Goal: Book appointment/travel/reservation: Book appointment/travel/reservation

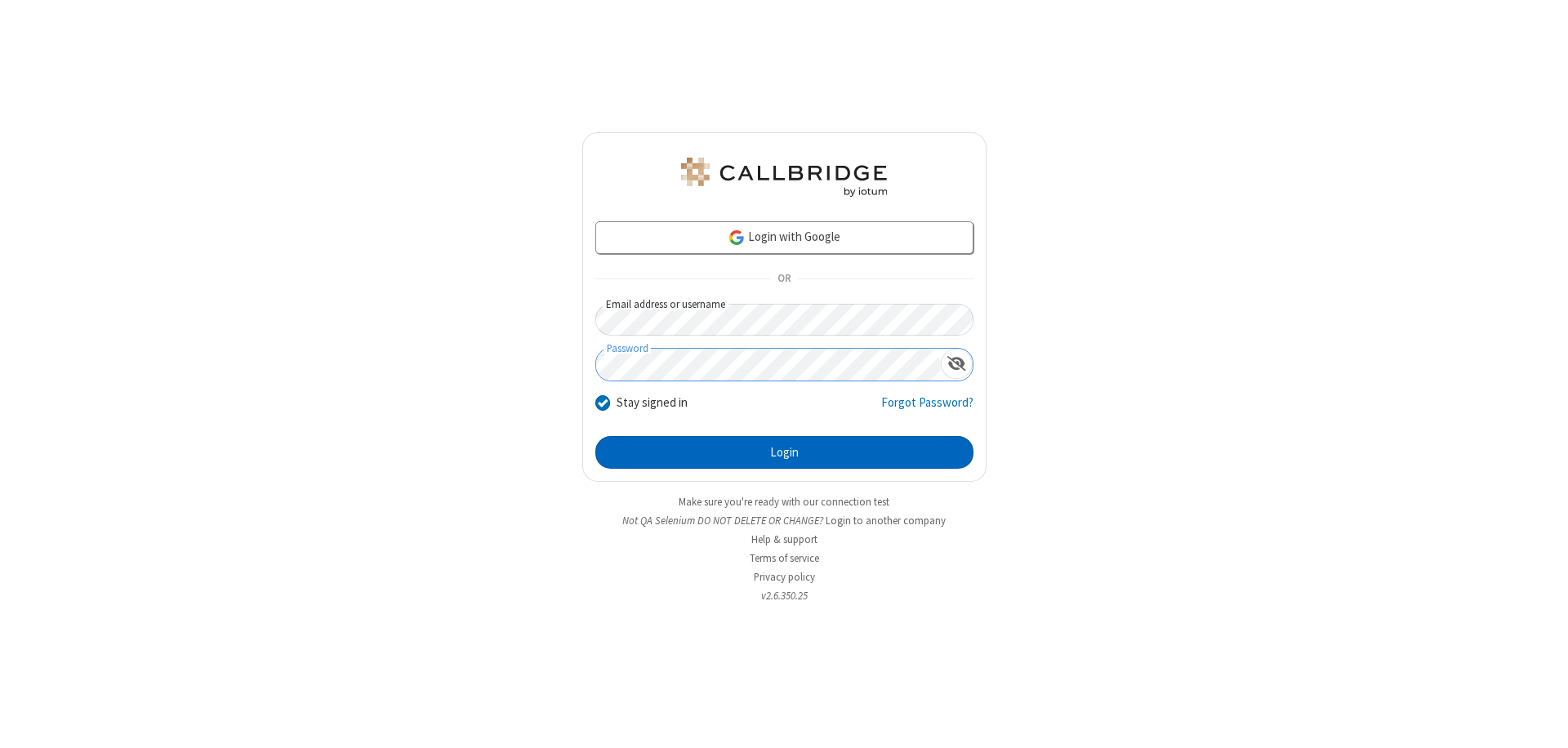
click at [784, 452] on button "Login" at bounding box center [784, 452] width 378 height 32
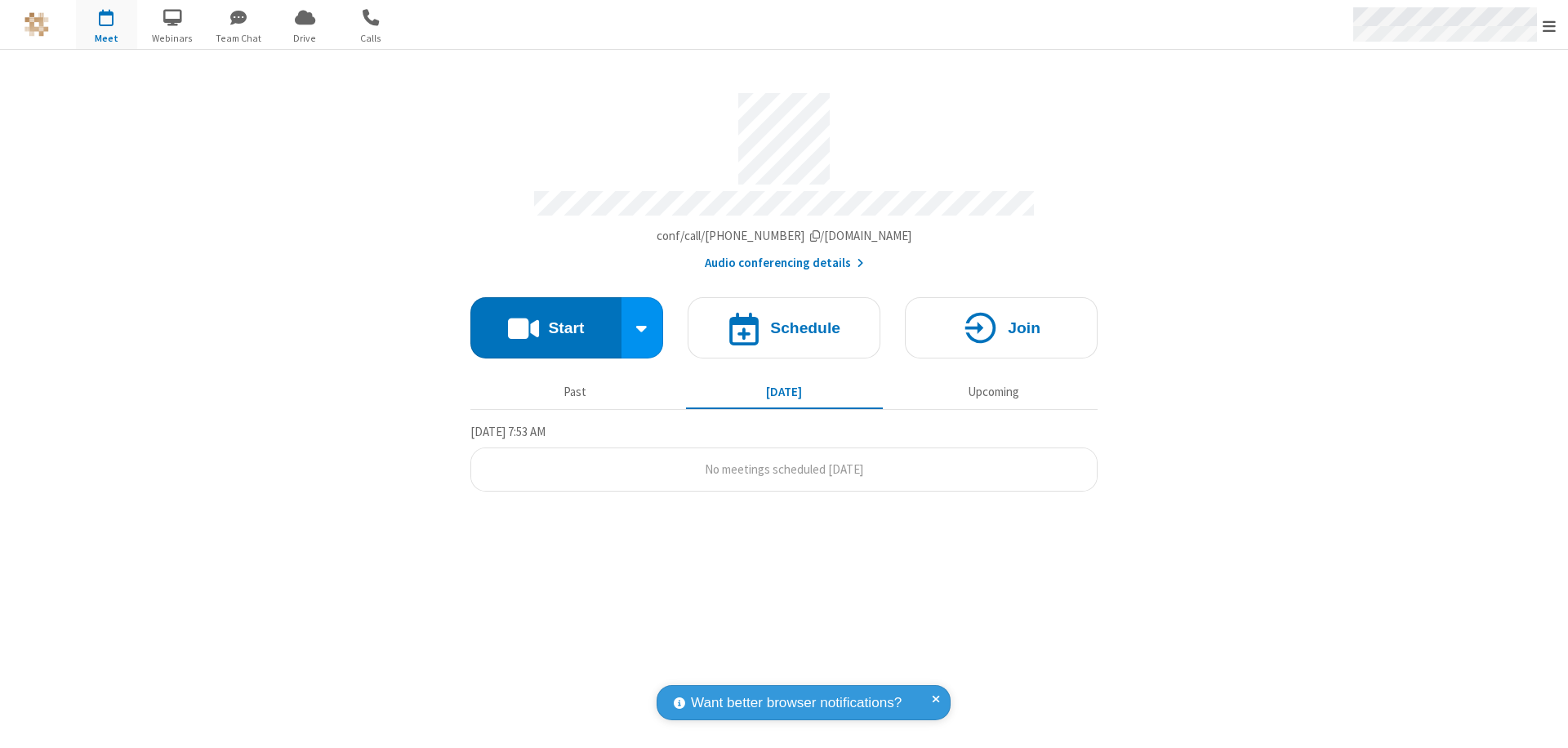
click at [1550, 25] on span "Open menu" at bounding box center [1550, 27] width 13 height 17
click at [106, 24] on span "button" at bounding box center [106, 17] width 62 height 27
click at [784, 320] on h4 "Schedule" at bounding box center [805, 327] width 70 height 16
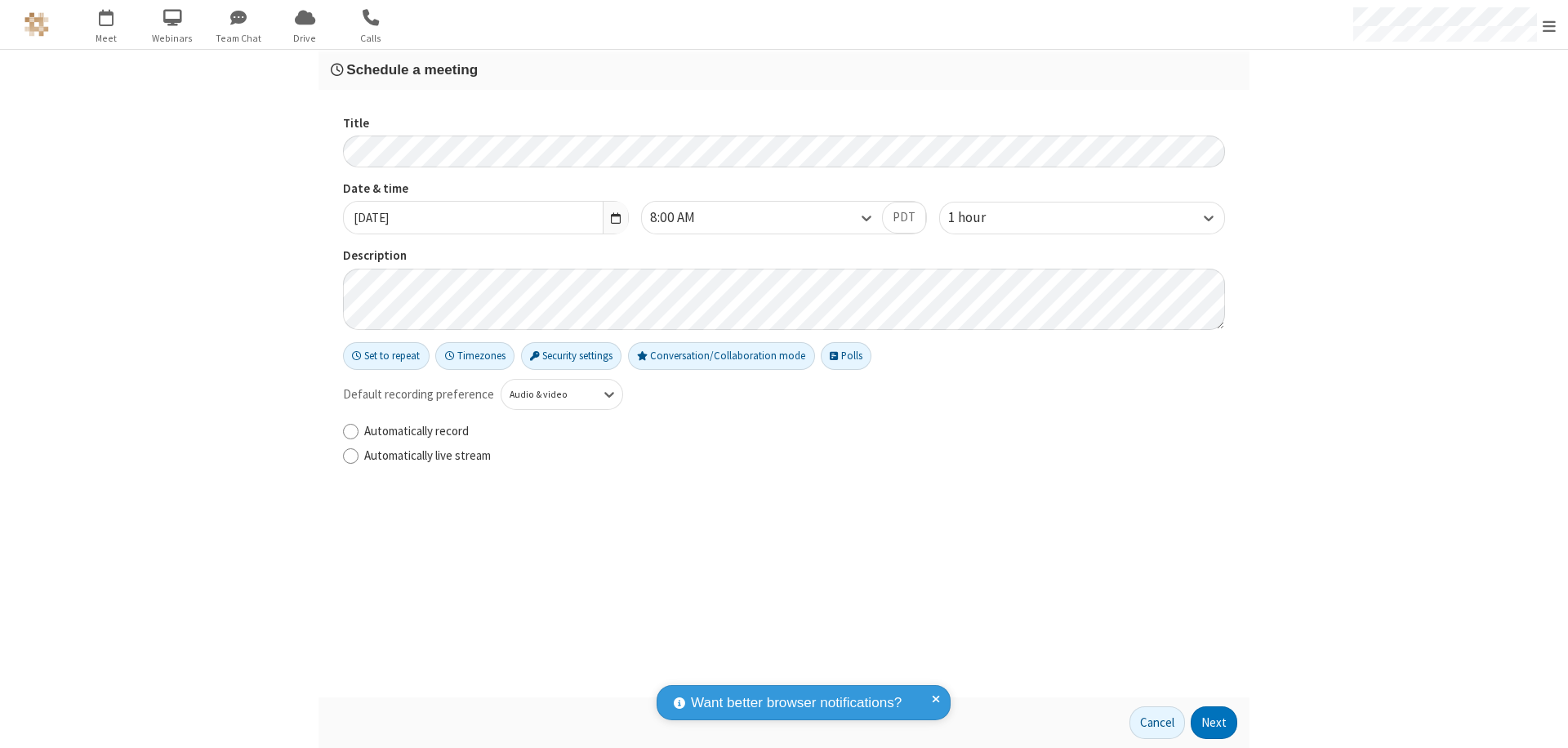
click at [784, 70] on h3 "Schedule a meeting" at bounding box center [784, 70] width 907 height 16
click at [1215, 722] on button "Next" at bounding box center [1214, 722] width 47 height 32
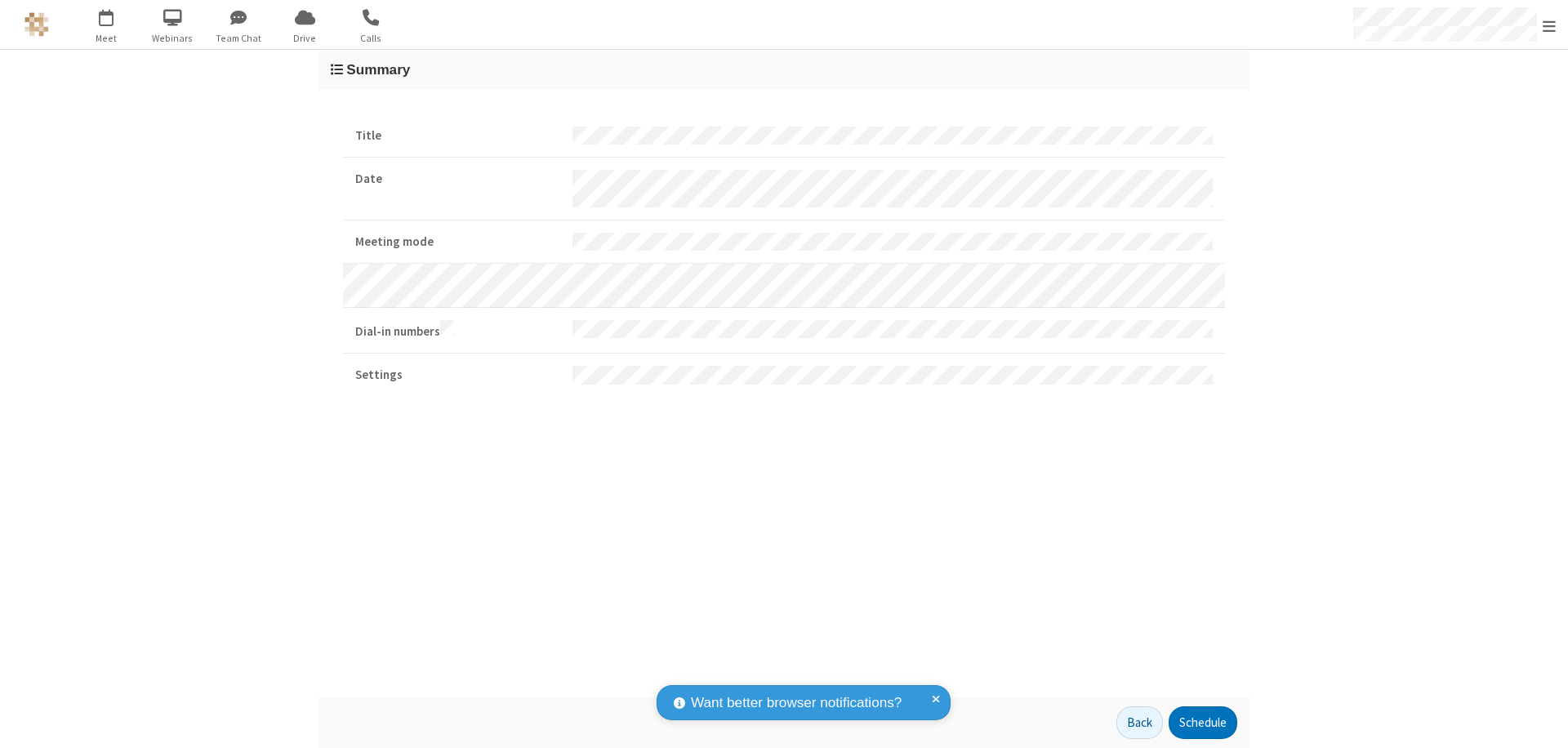
click at [1202, 722] on button "Schedule" at bounding box center [1203, 722] width 69 height 32
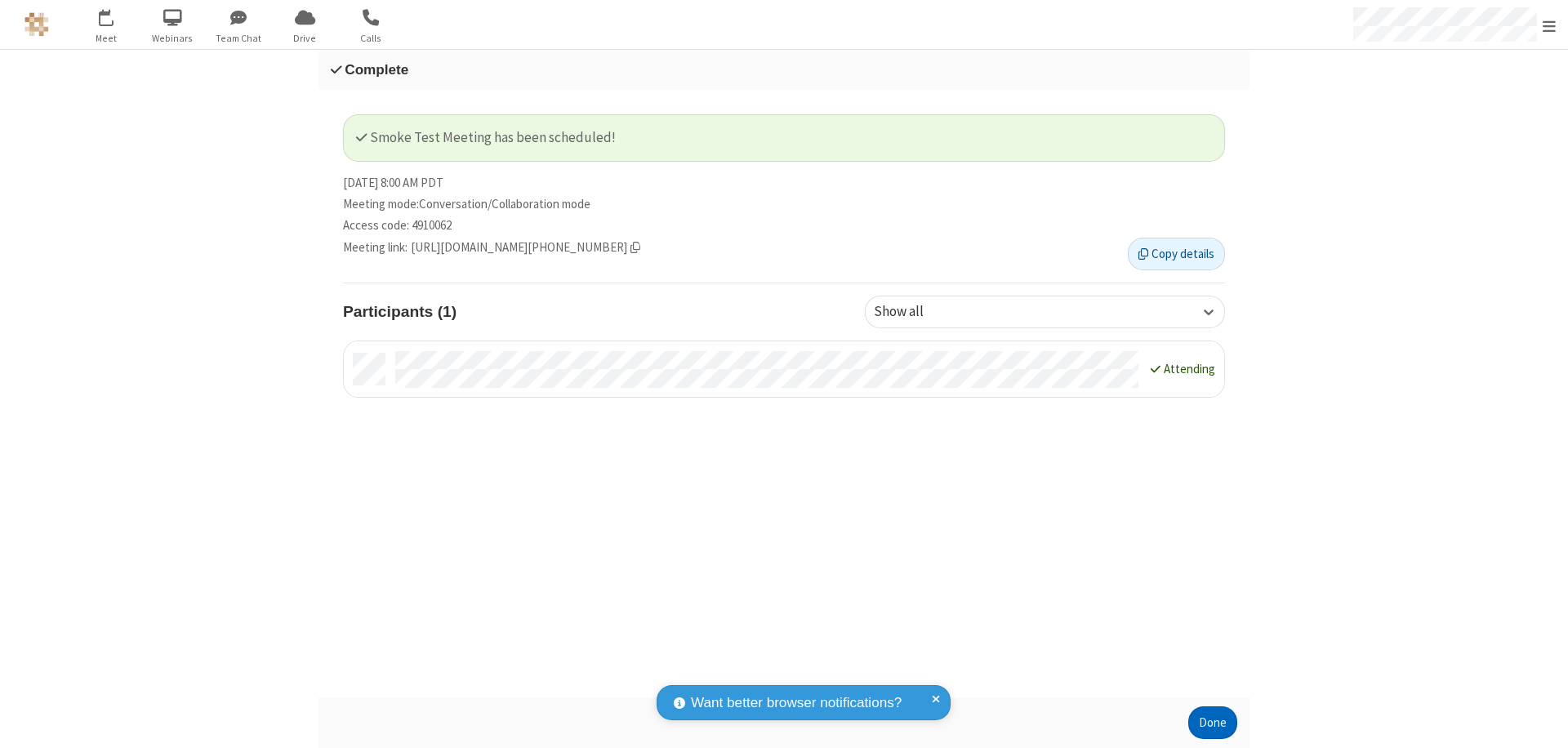
click at [1213, 722] on button "Done" at bounding box center [1212, 722] width 49 height 32
